Goal: Find contact information: Find contact information

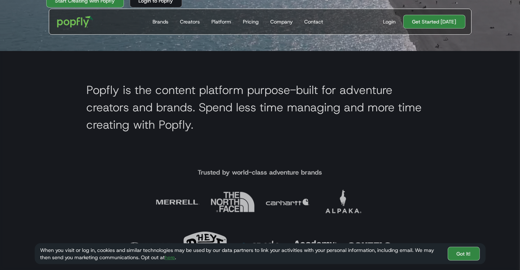
scroll to position [217, 0]
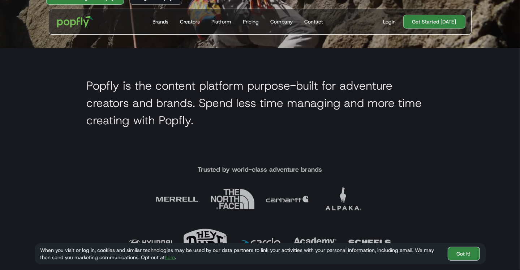
click at [464, 252] on link "Got It!" at bounding box center [463, 253] width 32 height 14
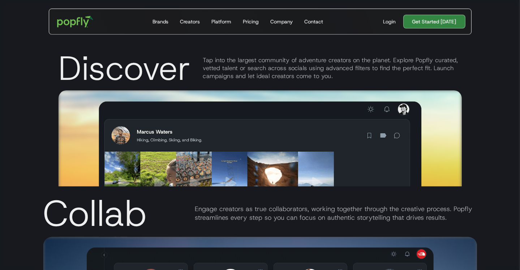
scroll to position [975, 0]
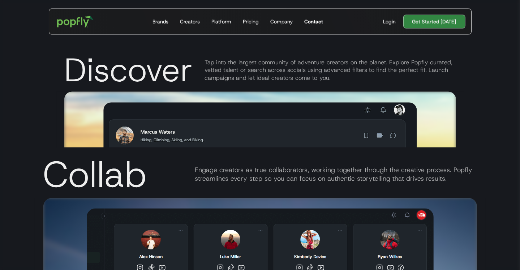
click at [319, 22] on div "Contact" at bounding box center [313, 21] width 19 height 7
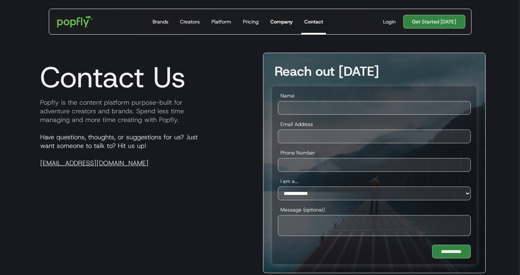
click at [286, 23] on div "Company" at bounding box center [281, 21] width 22 height 7
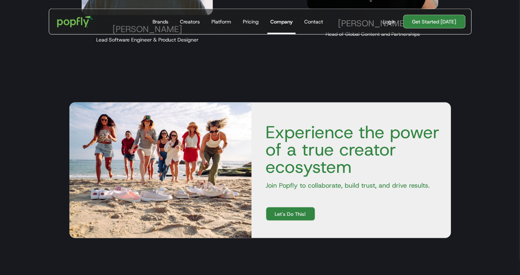
scroll to position [975, 0]
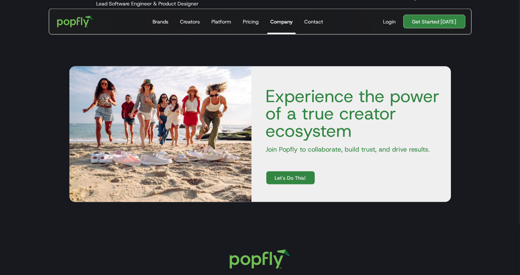
click at [292, 179] on link "Let's Do This!" at bounding box center [290, 178] width 49 height 14
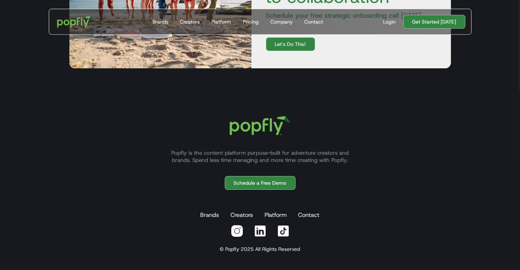
scroll to position [2207, 0]
click at [246, 215] on link "Creators" at bounding box center [241, 215] width 25 height 14
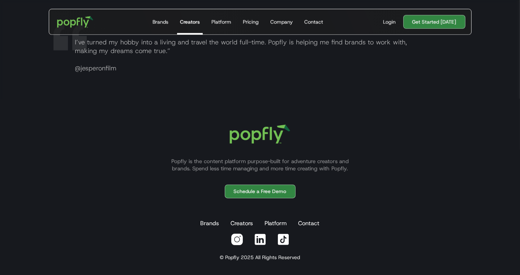
scroll to position [1408, 0]
